Goal: Task Accomplishment & Management: Manage account settings

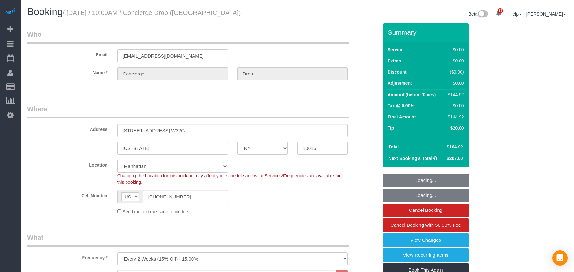
select select "NY"
select select "2"
select select "spot1"
select select "number:89"
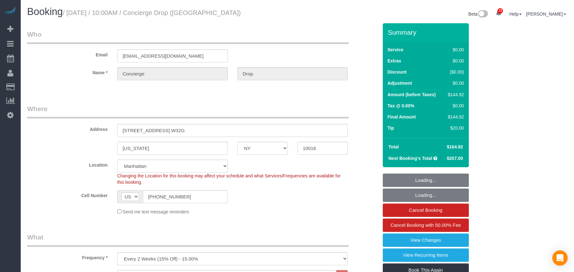
select select "number:90"
select select "number:15"
select select "number:6"
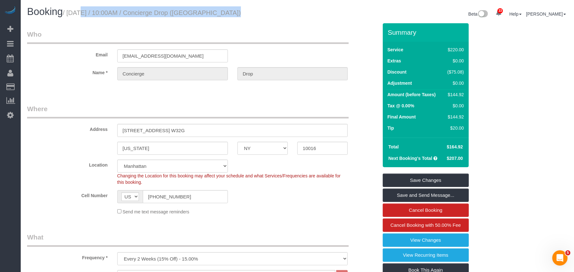
drag, startPoint x: 222, startPoint y: 14, endPoint x: 69, endPoint y: 13, distance: 152.7
click at [69, 13] on h1 "Booking / [DATE] / 10:00AM / Concierge Drop ([GEOGRAPHIC_DATA])" at bounding box center [160, 11] width 266 height 11
copy small "[DATE] / 10:00AM / Concierge Drop ([GEOGRAPHIC_DATA])"
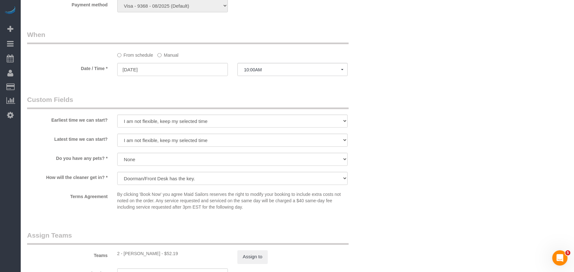
scroll to position [722, 0]
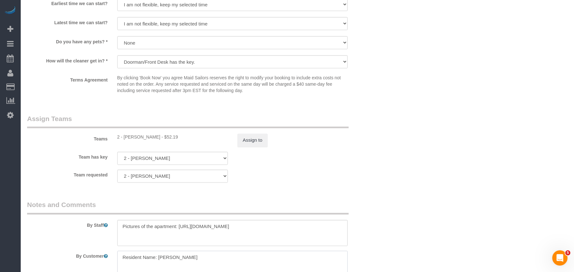
click at [153, 258] on textarea at bounding box center [232, 264] width 231 height 26
